Goal: Information Seeking & Learning: Learn about a topic

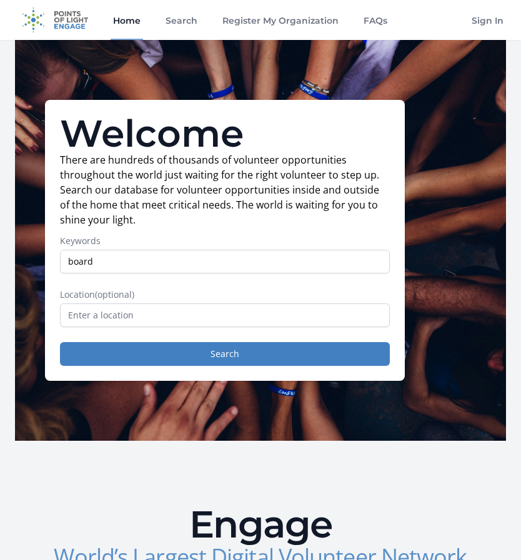
type input "board"
click at [60, 342] on button "Search" at bounding box center [225, 354] width 330 height 24
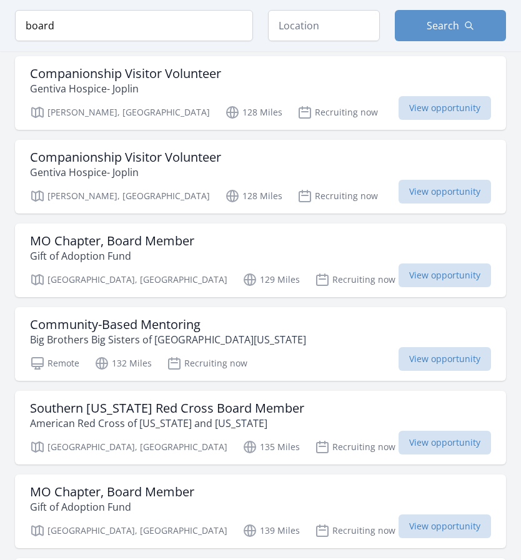
scroll to position [1316, 0]
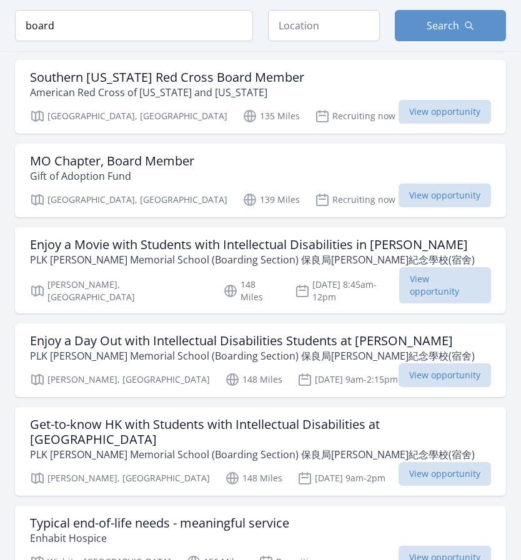
scroll to position [1647, 0]
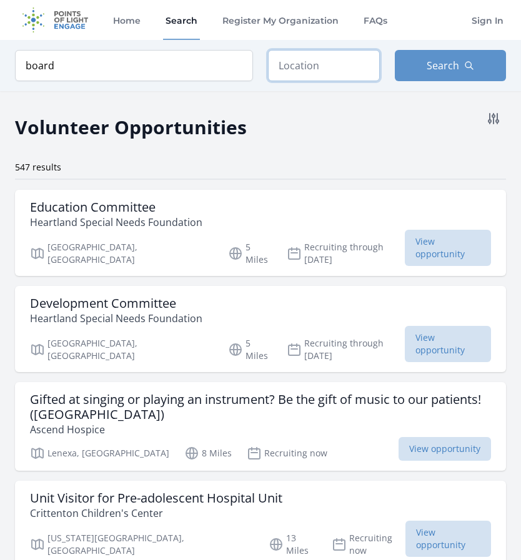
click at [309, 54] on input "text" at bounding box center [324, 65] width 112 height 31
